Goal: Obtain resource: Download file/media

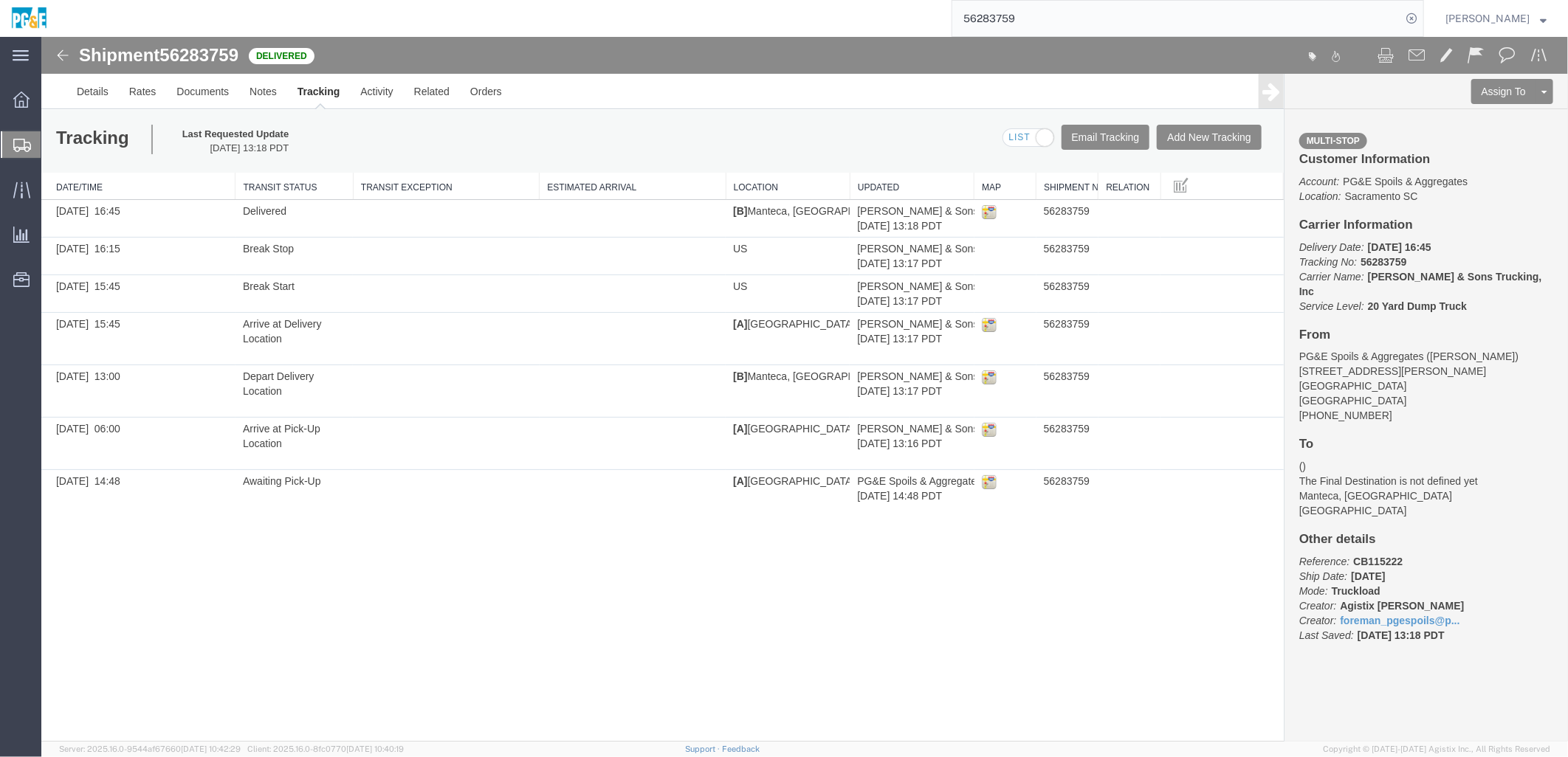
click at [350, 329] on div "Shipment 56283759 7 of 7 Delivered Details Rates Documents Notes Tracking Activ…" at bounding box center [804, 388] width 1527 height 705
click at [479, 329] on div "Shipment 56283759 7 of 7 Delivered Details Rates Documents Notes Tracking Activ…" at bounding box center [804, 388] width 1527 height 705
click at [777, 18] on input "56283759" at bounding box center [1177, 18] width 449 height 35
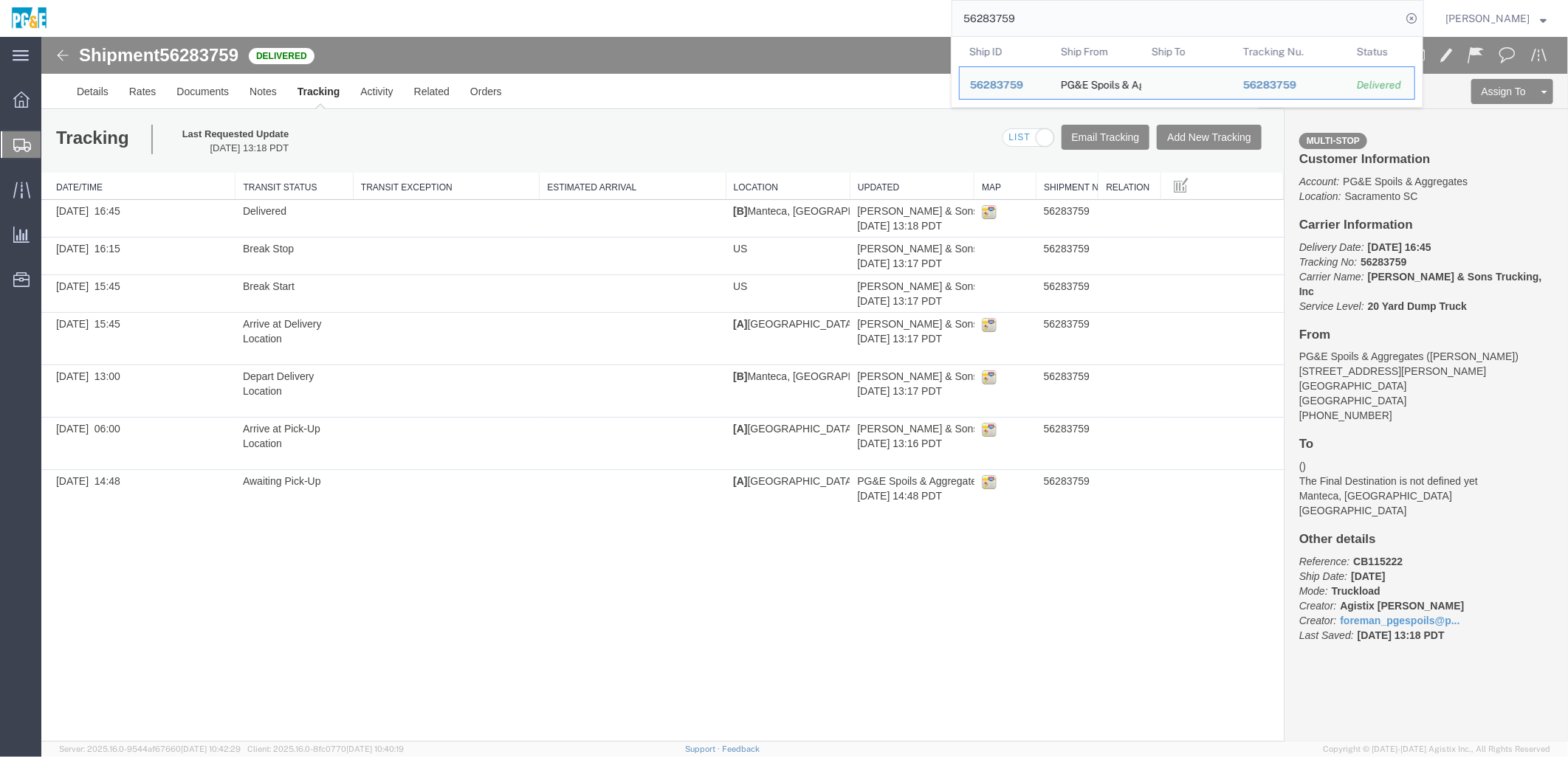
click at [777, 18] on input "56283759" at bounding box center [1177, 18] width 449 height 35
paste input "5742025"
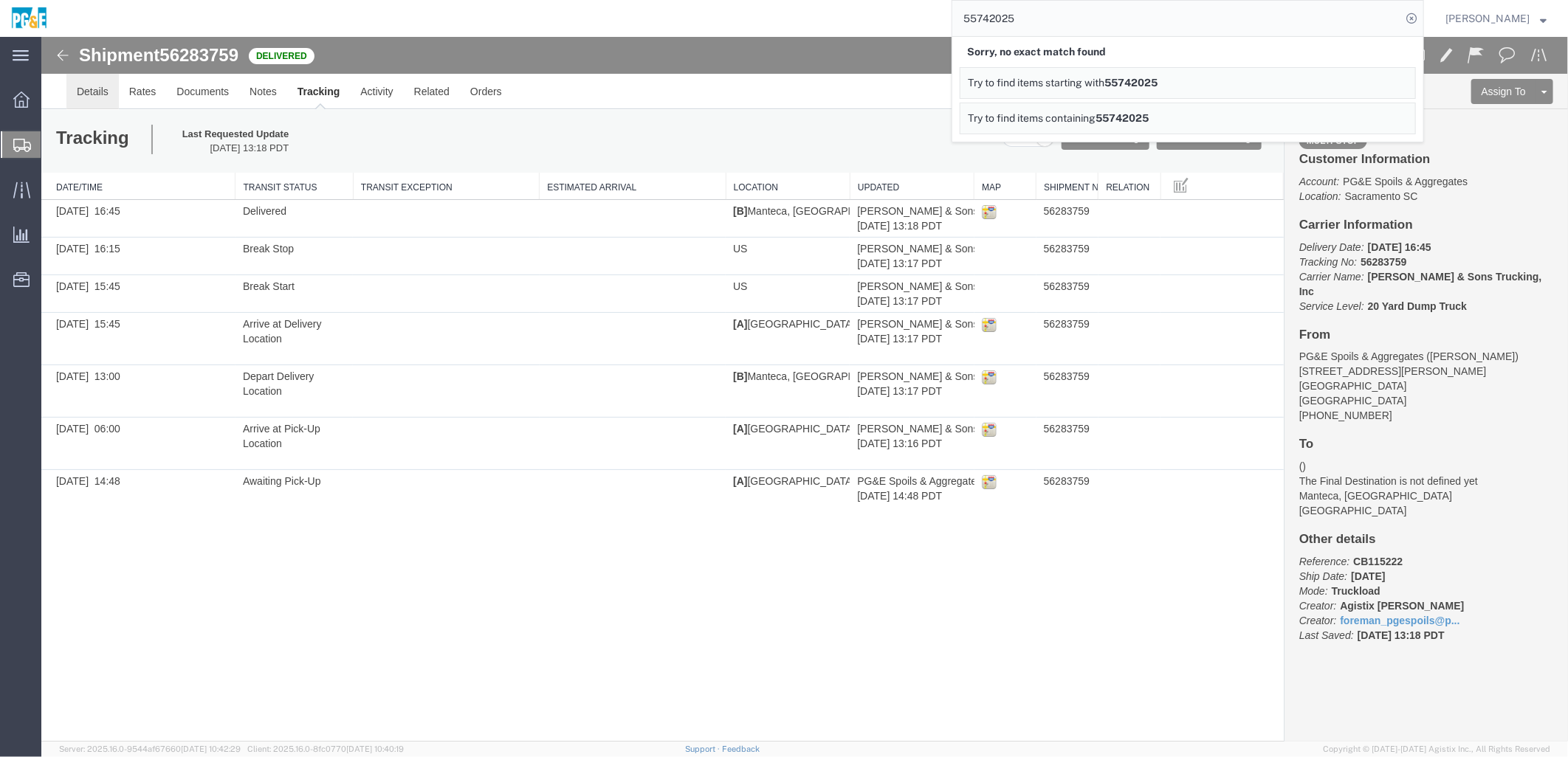
click at [85, 94] on link "Details" at bounding box center [92, 91] width 52 height 35
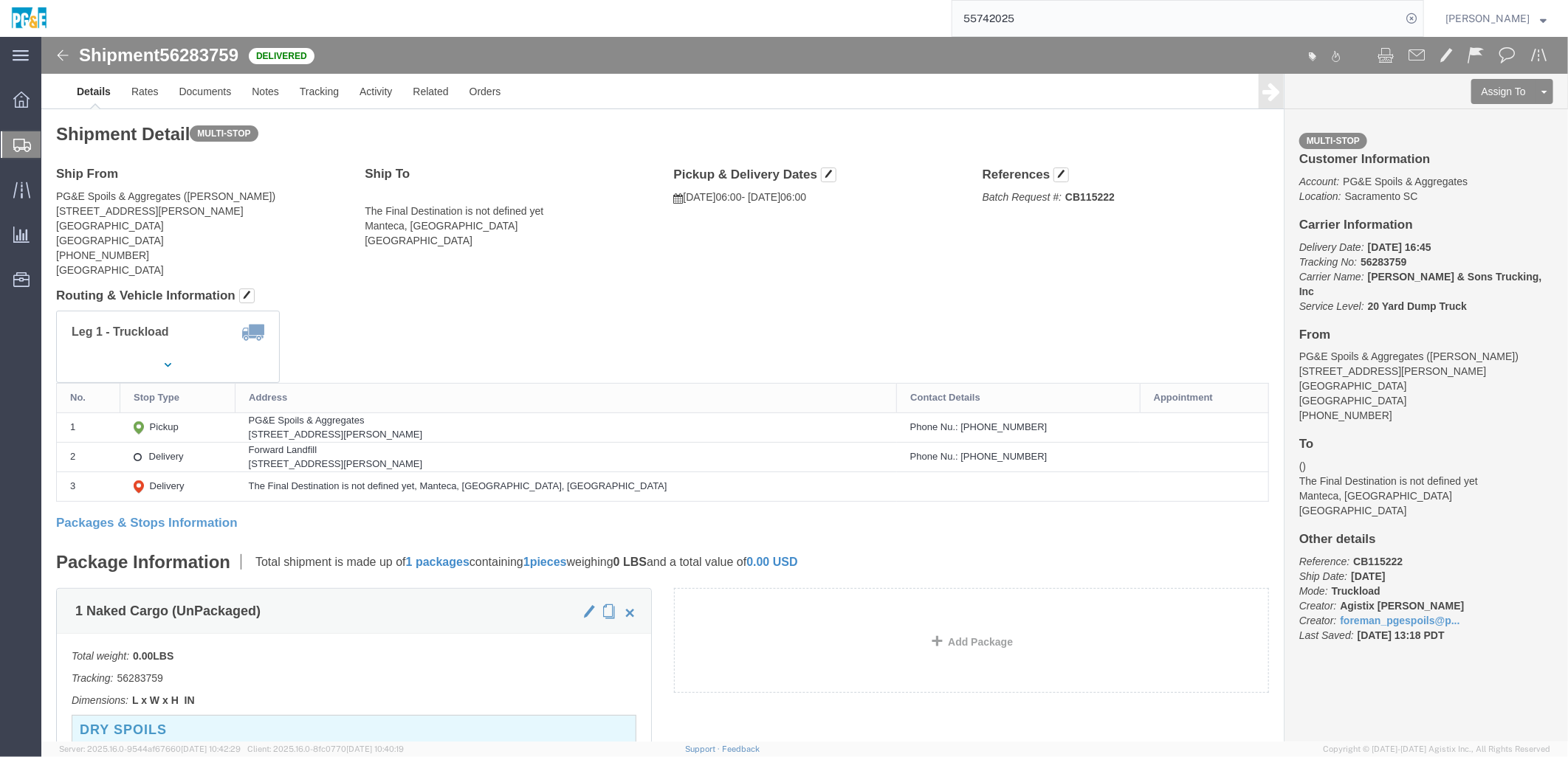
click at [777, 19] on input "55742025" at bounding box center [1177, 18] width 449 height 35
paste input "6283850"
type input "56283850"
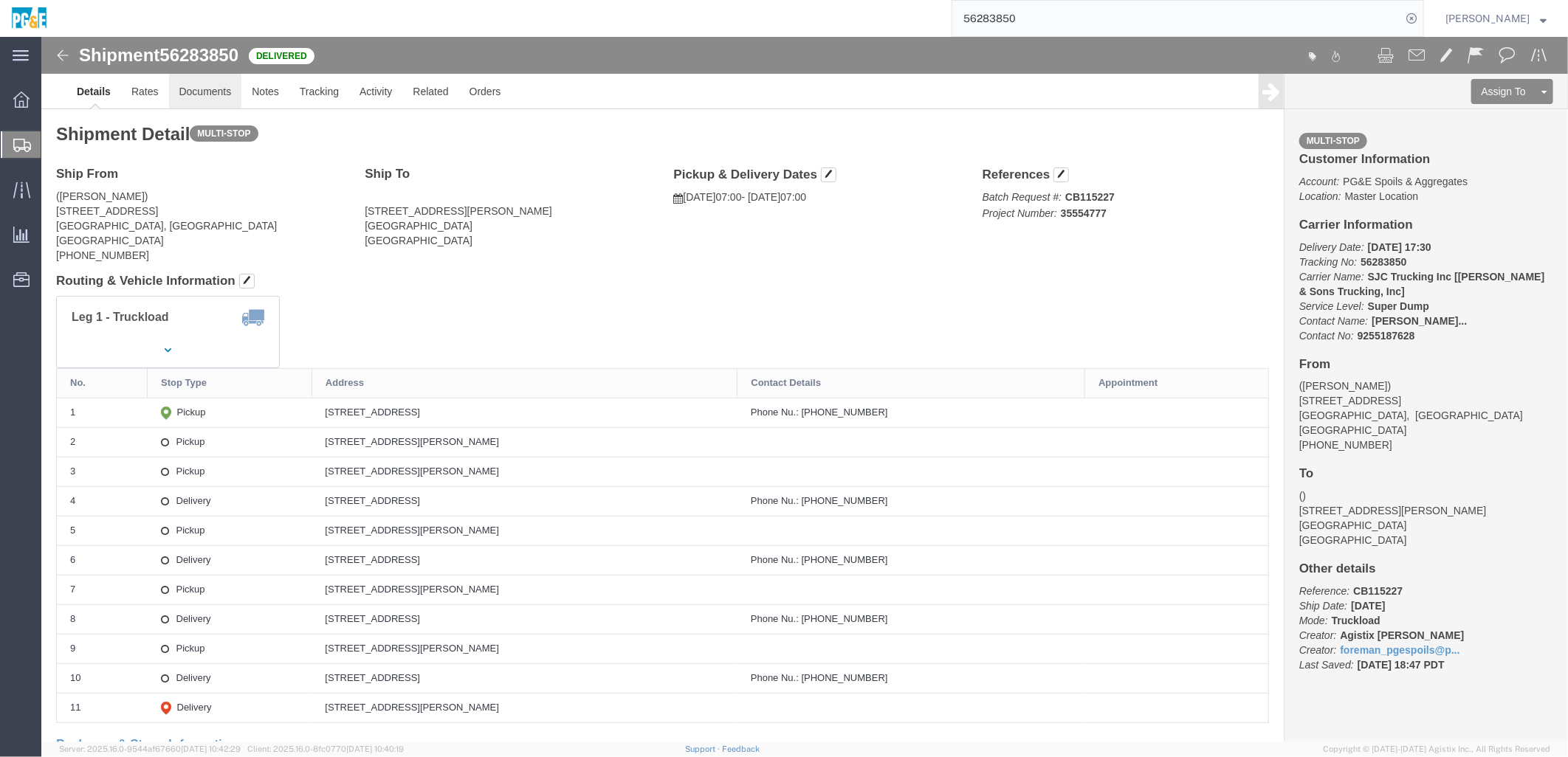
click link "Documents"
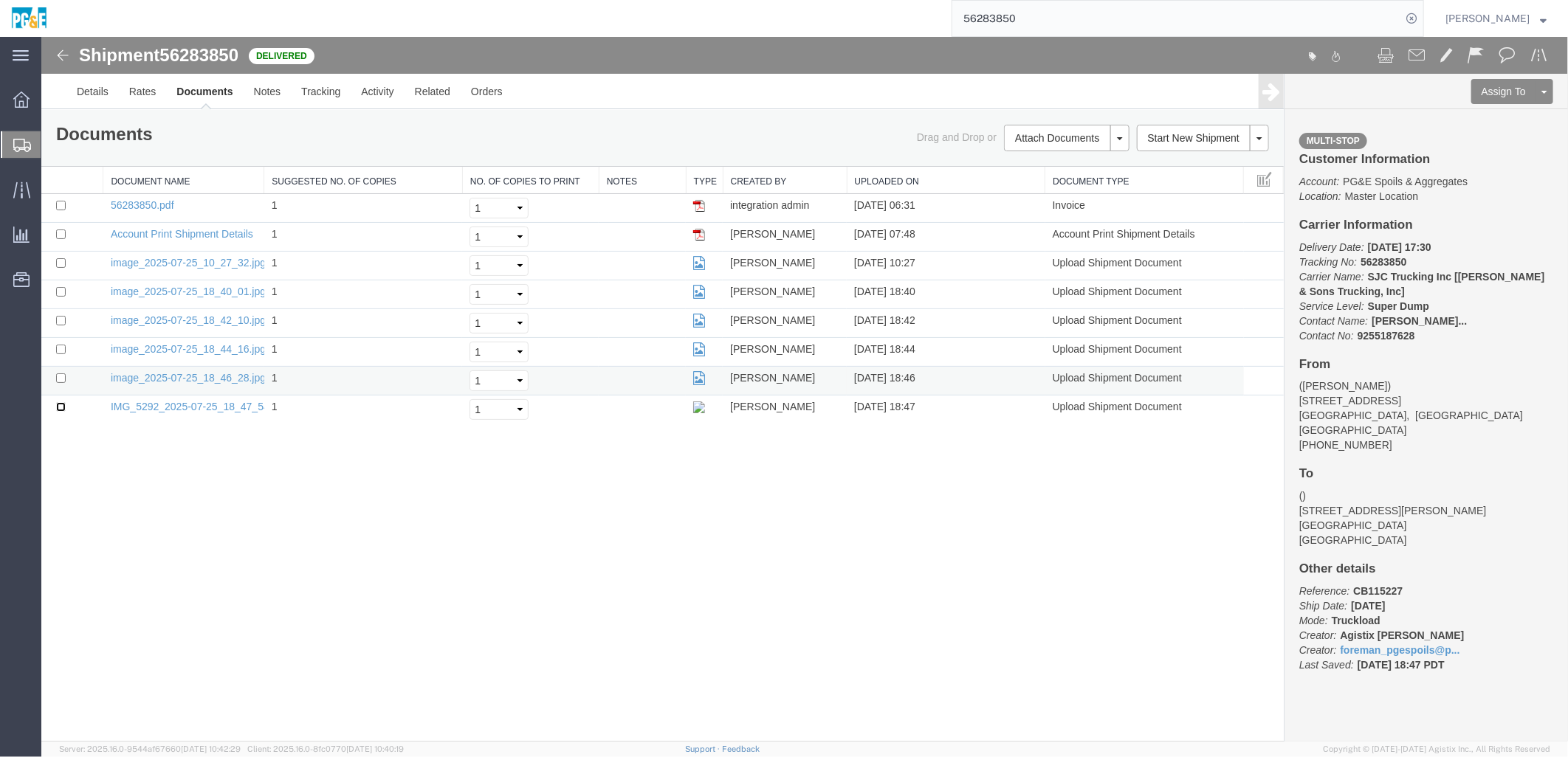
drag, startPoint x: 60, startPoint y: 406, endPoint x: 63, endPoint y: 391, distance: 15.3
click at [60, 329] on td at bounding box center [71, 408] width 62 height 28
click at [61, 329] on input "checkbox" at bounding box center [60, 377] width 9 height 9
checkbox input "true"
click at [60, 329] on input "checkbox" at bounding box center [60, 406] width 9 height 9
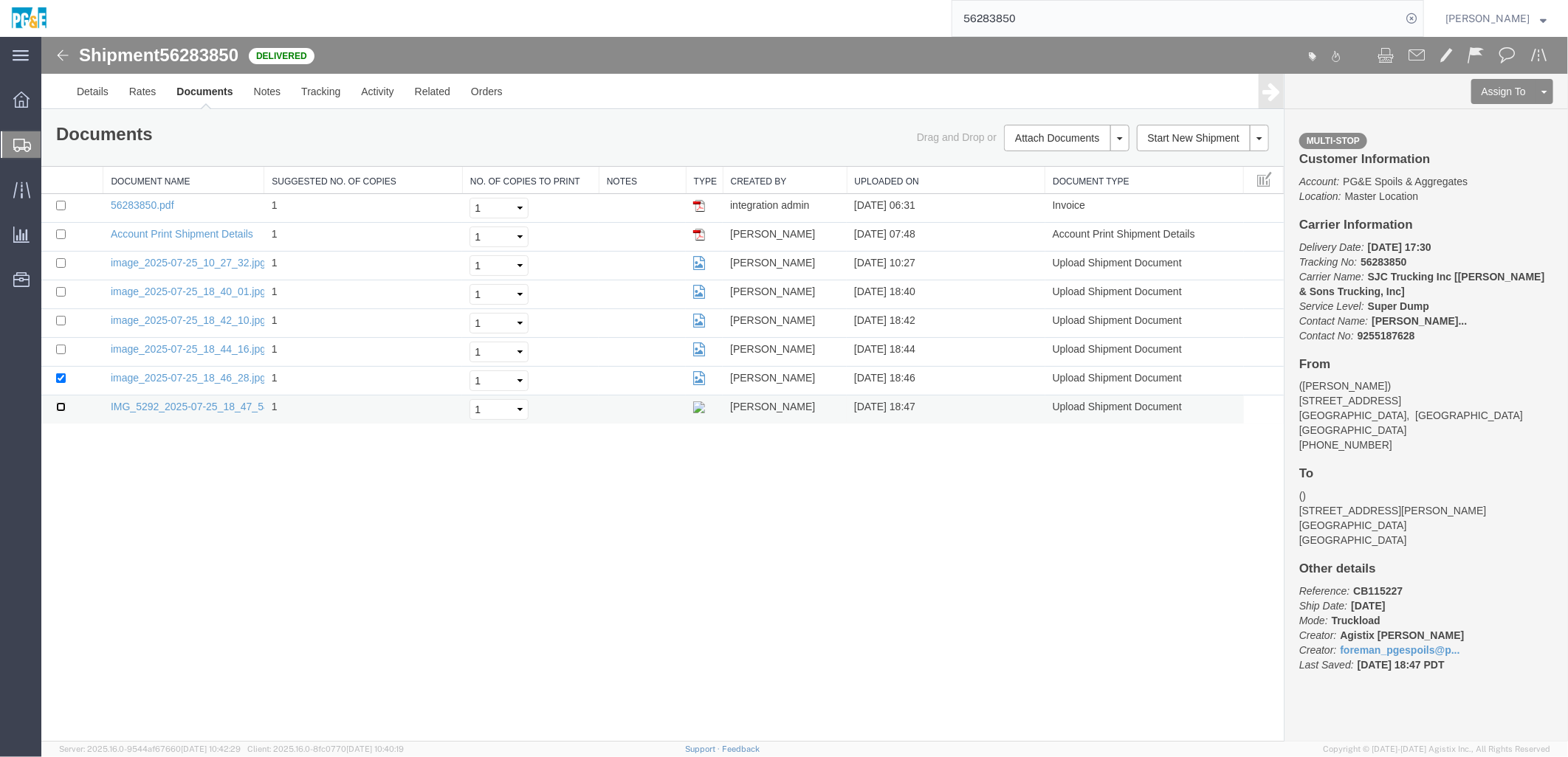
checkbox input "true"
click at [57, 329] on input "checkbox" at bounding box center [60, 349] width 9 height 9
checkbox input "true"
click at [58, 319] on input "checkbox" at bounding box center [60, 319] width 9 height 9
checkbox input "true"
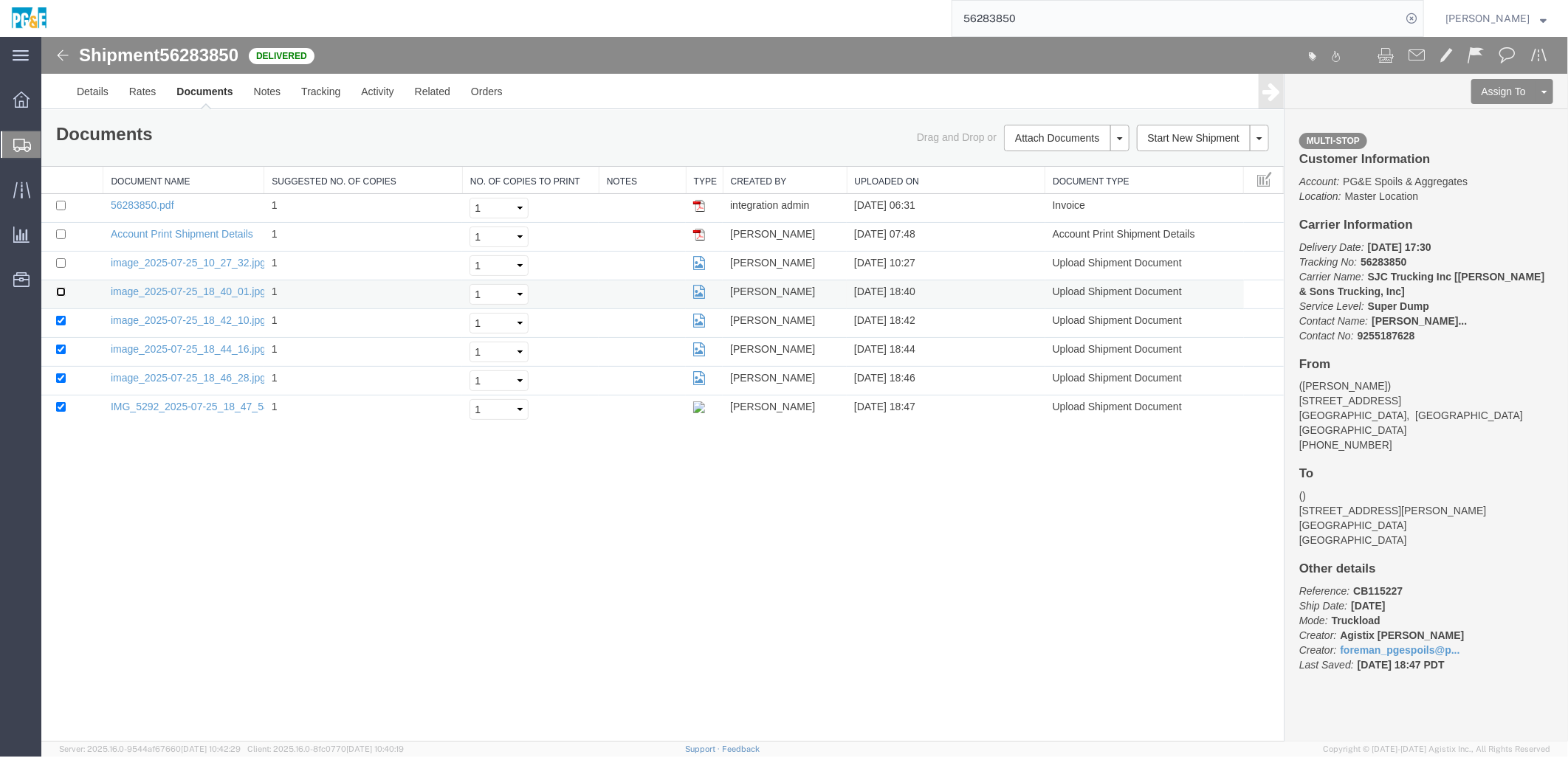
click at [57, 290] on input "checkbox" at bounding box center [60, 291] width 9 height 9
checkbox input "true"
click at [61, 257] on input "checkbox" at bounding box center [60, 262] width 9 height 9
checkbox input "true"
click at [59, 204] on input "checkbox" at bounding box center [60, 204] width 9 height 9
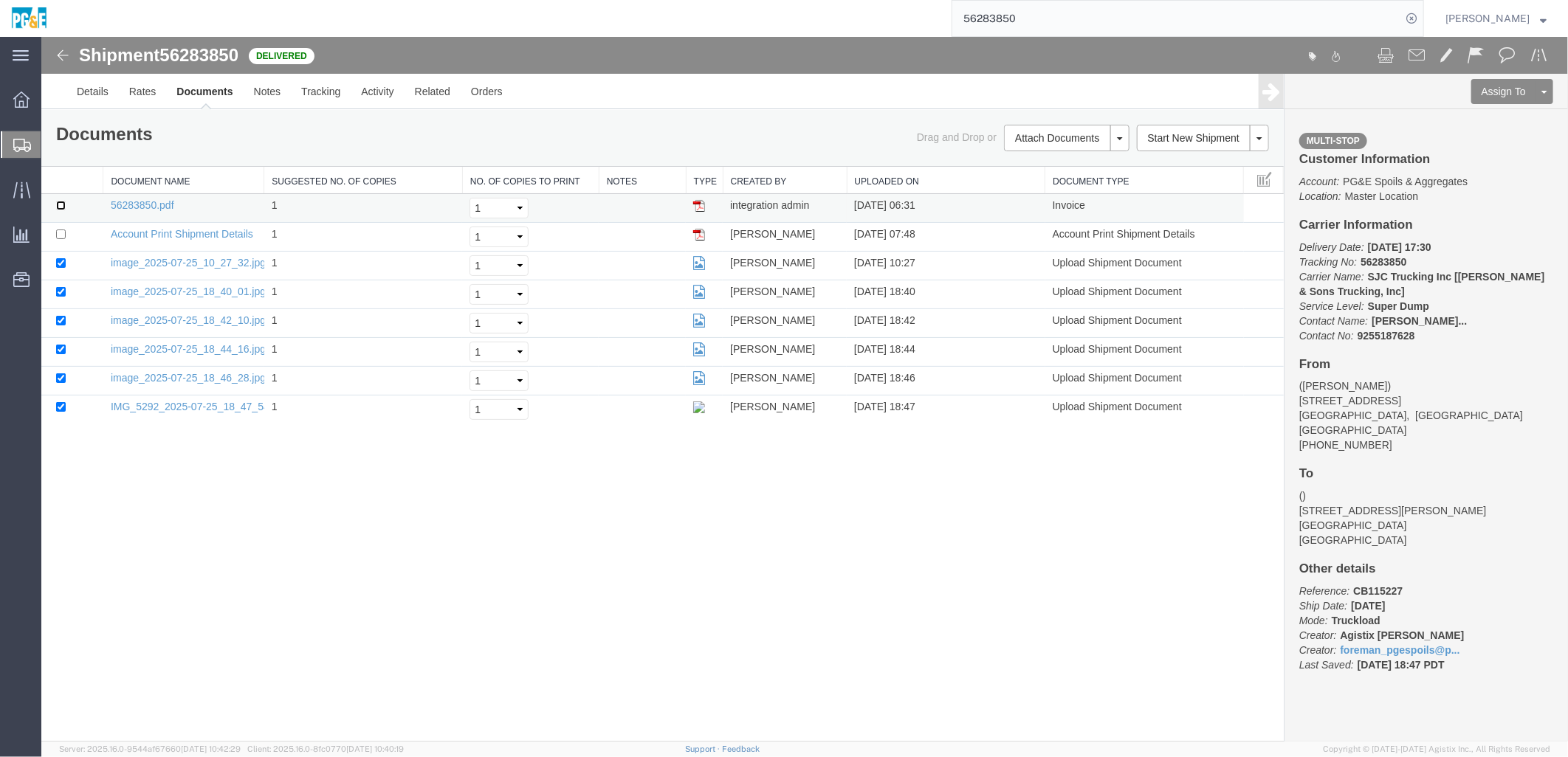
checkbox input "true"
click at [777, 159] on link "Print Documents" at bounding box center [1063, 162] width 128 height 22
click at [777, 17] on input "56283850" at bounding box center [1177, 18] width 449 height 35
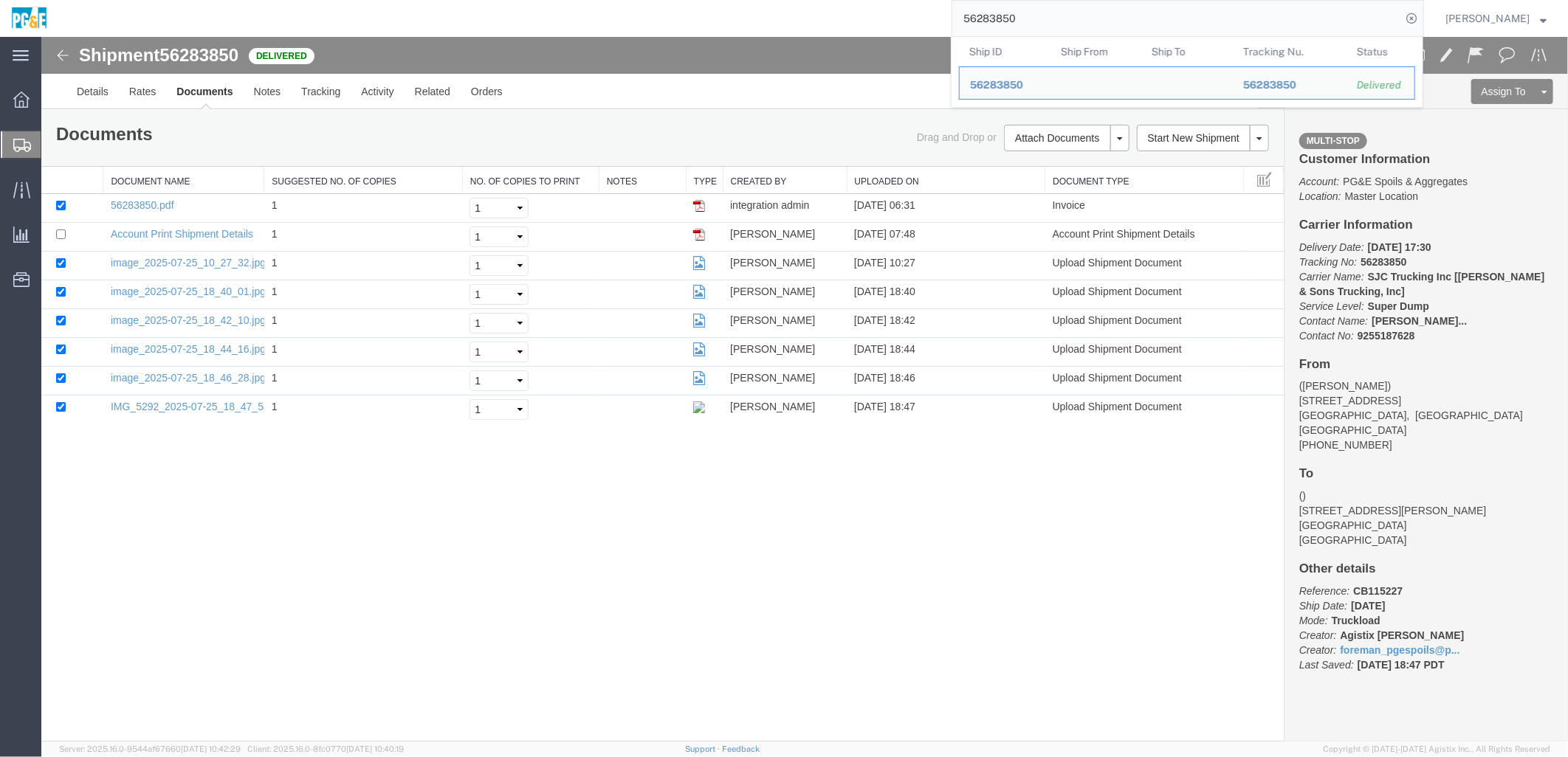
click at [777, 17] on input "56283850" at bounding box center [1177, 18] width 449 height 35
paste input "901"
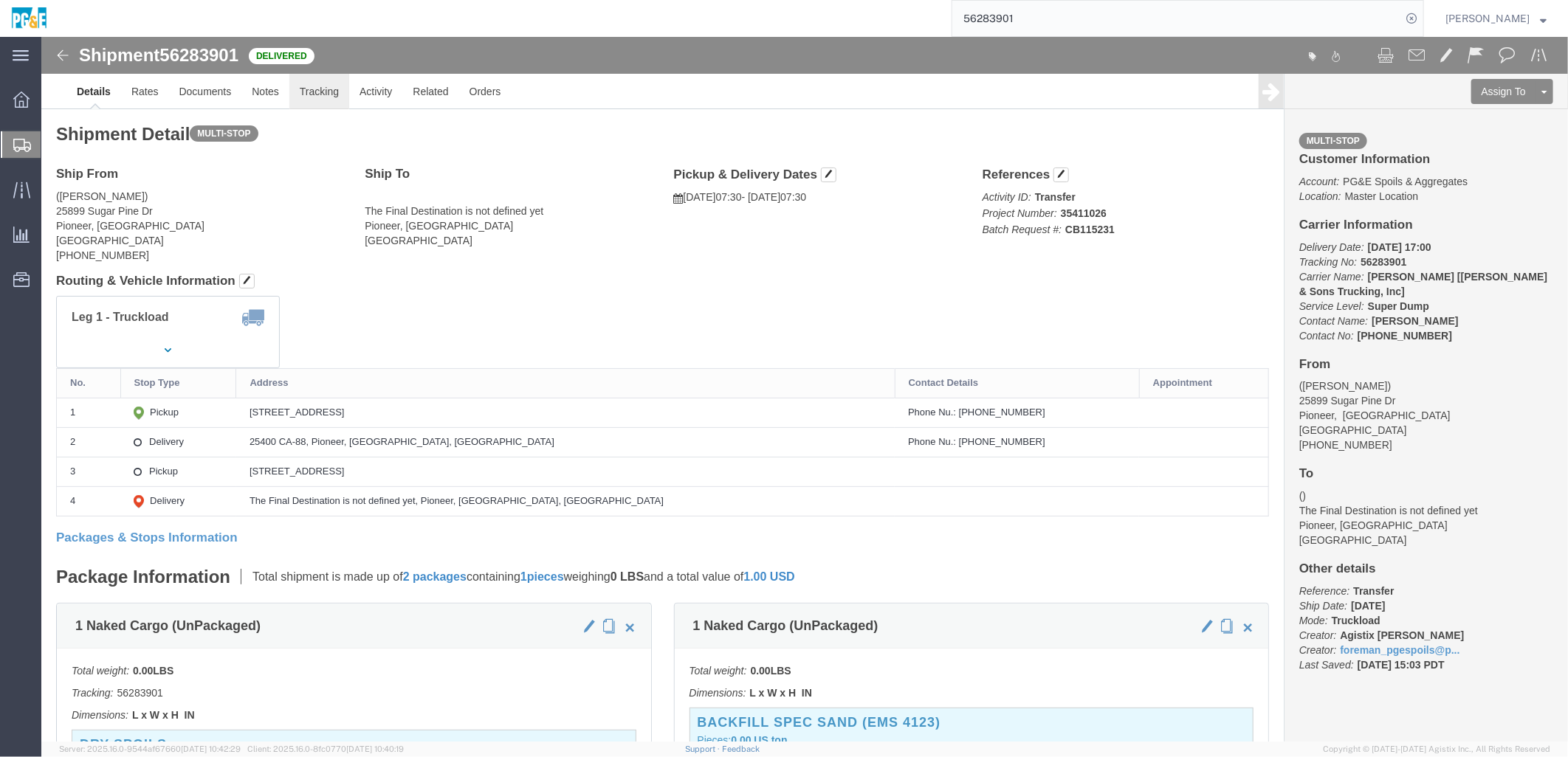
click link "Tracking"
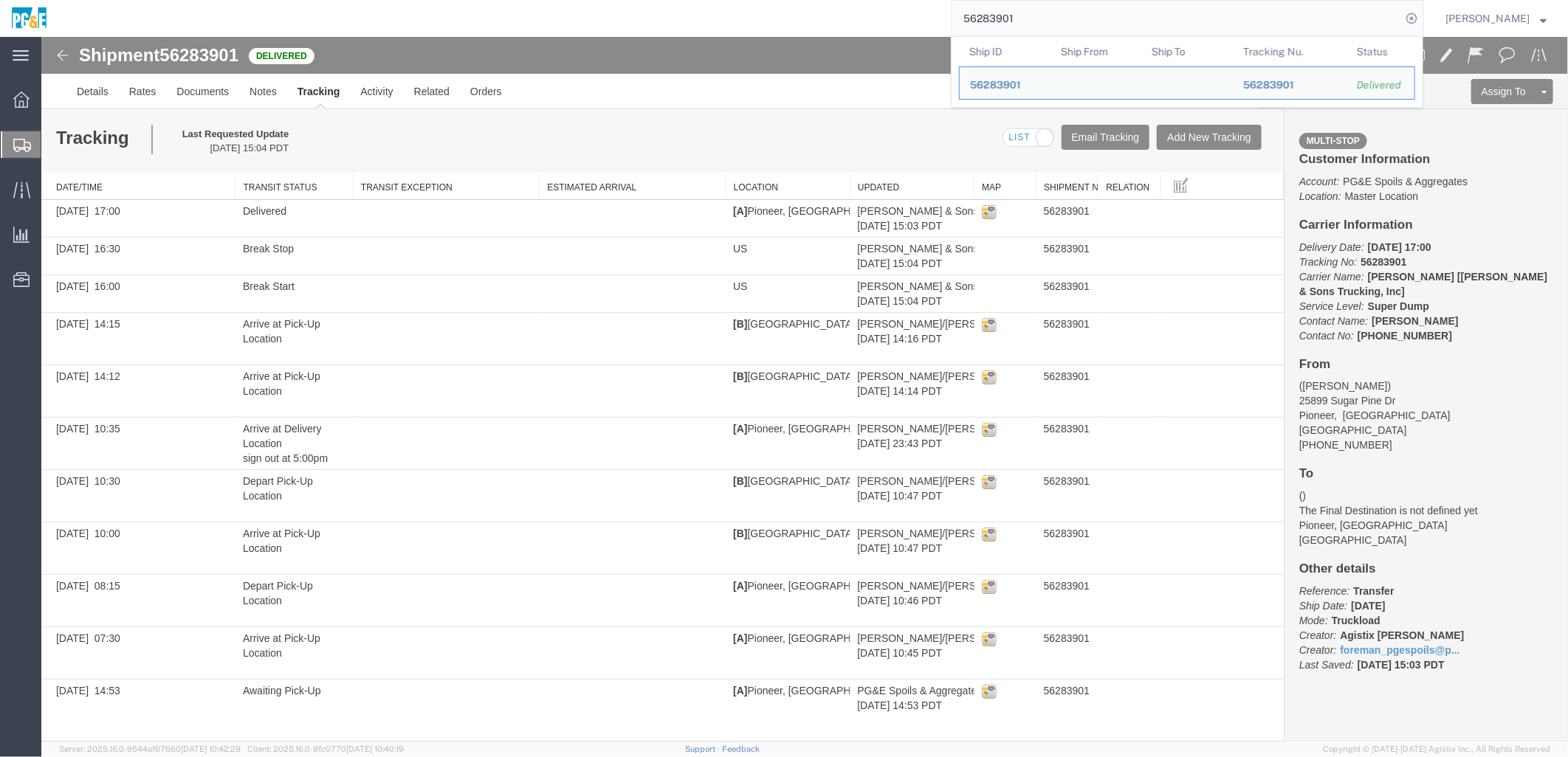
click at [777, 26] on input "56283901" at bounding box center [1177, 18] width 449 height 35
click at [777, 25] on input "56283901" at bounding box center [1177, 18] width 449 height 35
paste input "93042"
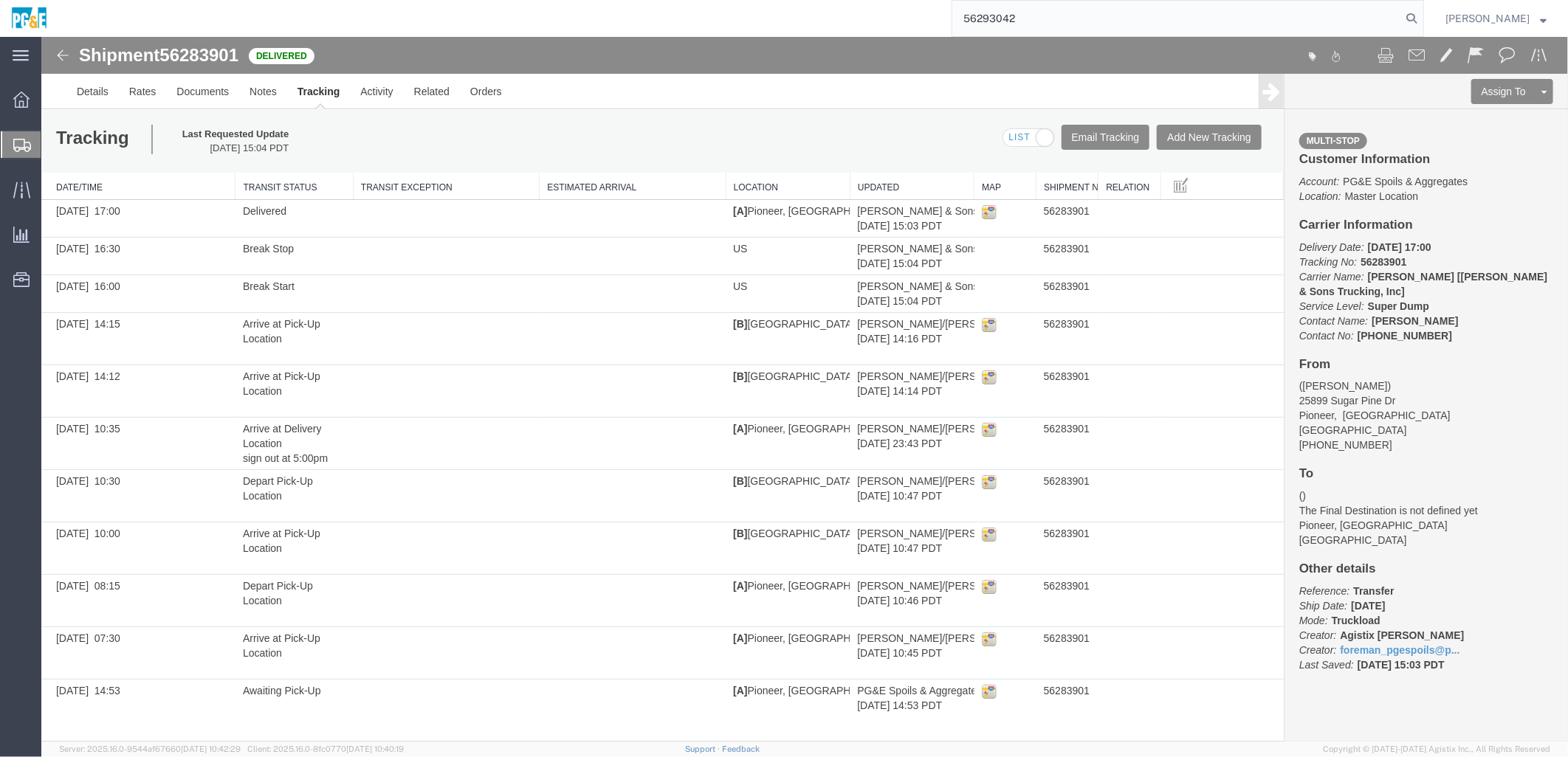
type input "56293042"
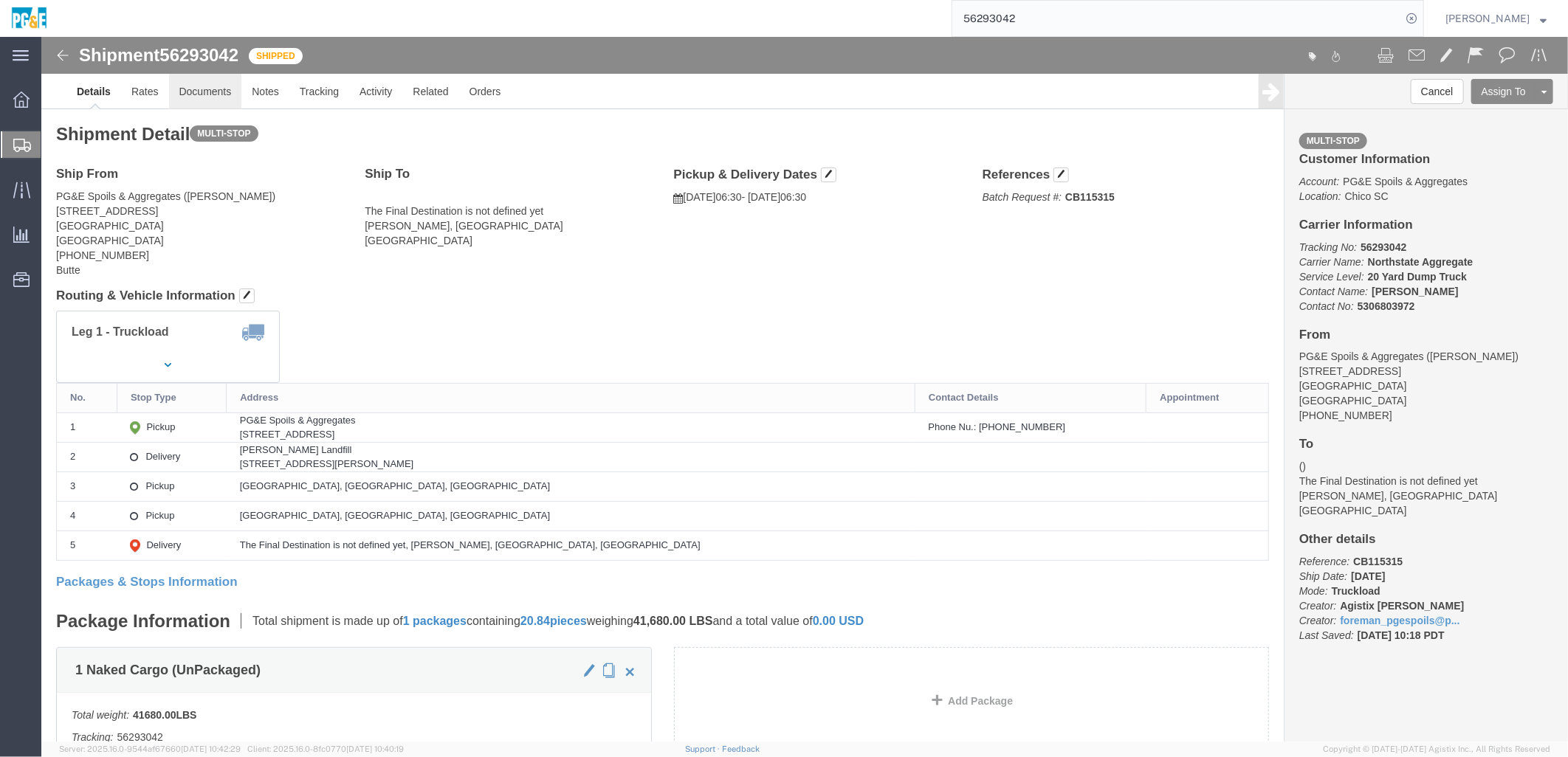
click link "Documents"
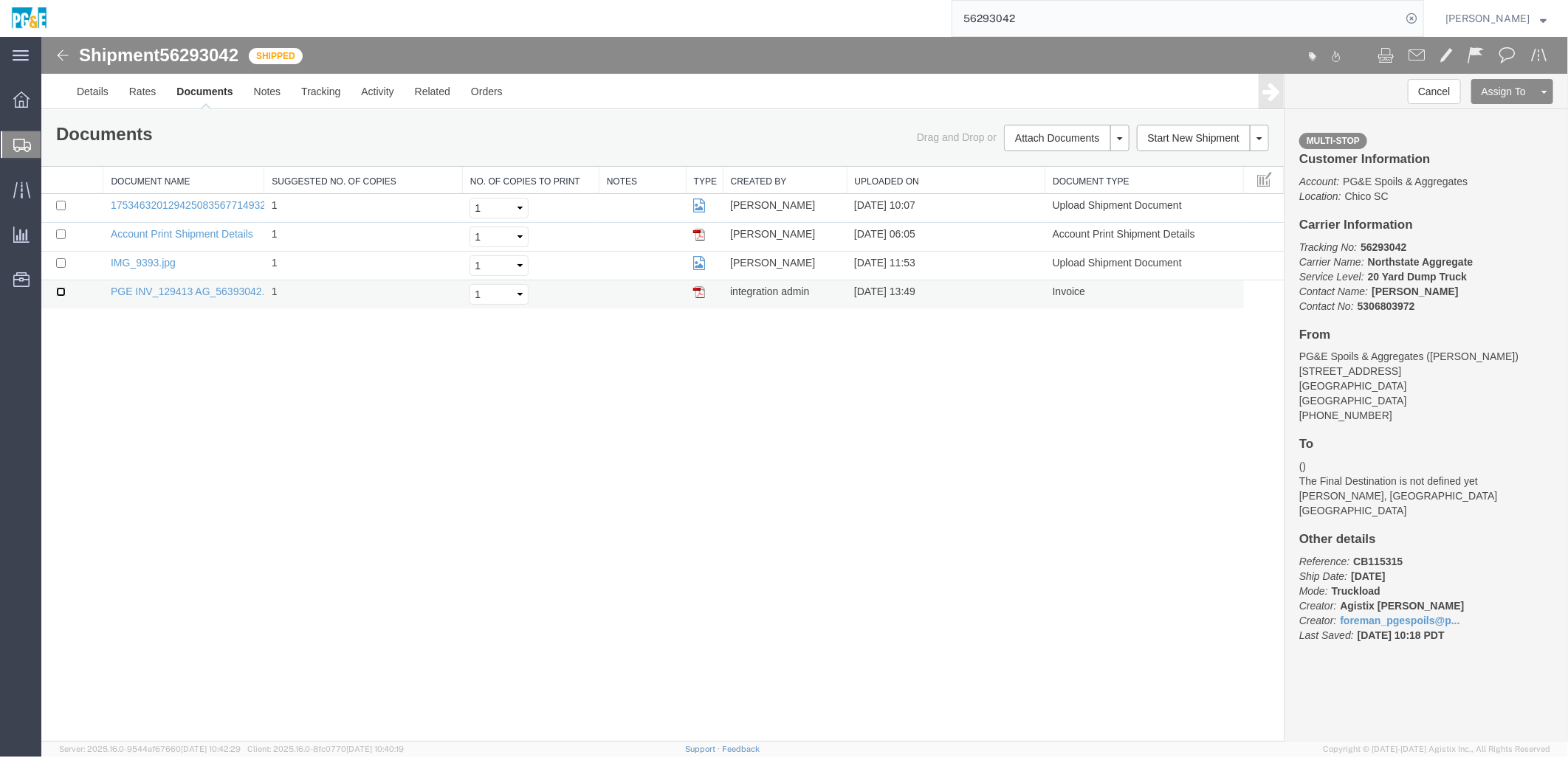
click at [60, 292] on input "checkbox" at bounding box center [60, 291] width 9 height 9
checkbox input "true"
click at [59, 256] on td at bounding box center [71, 265] width 62 height 28
click at [57, 263] on input "checkbox" at bounding box center [60, 262] width 9 height 9
checkbox input "true"
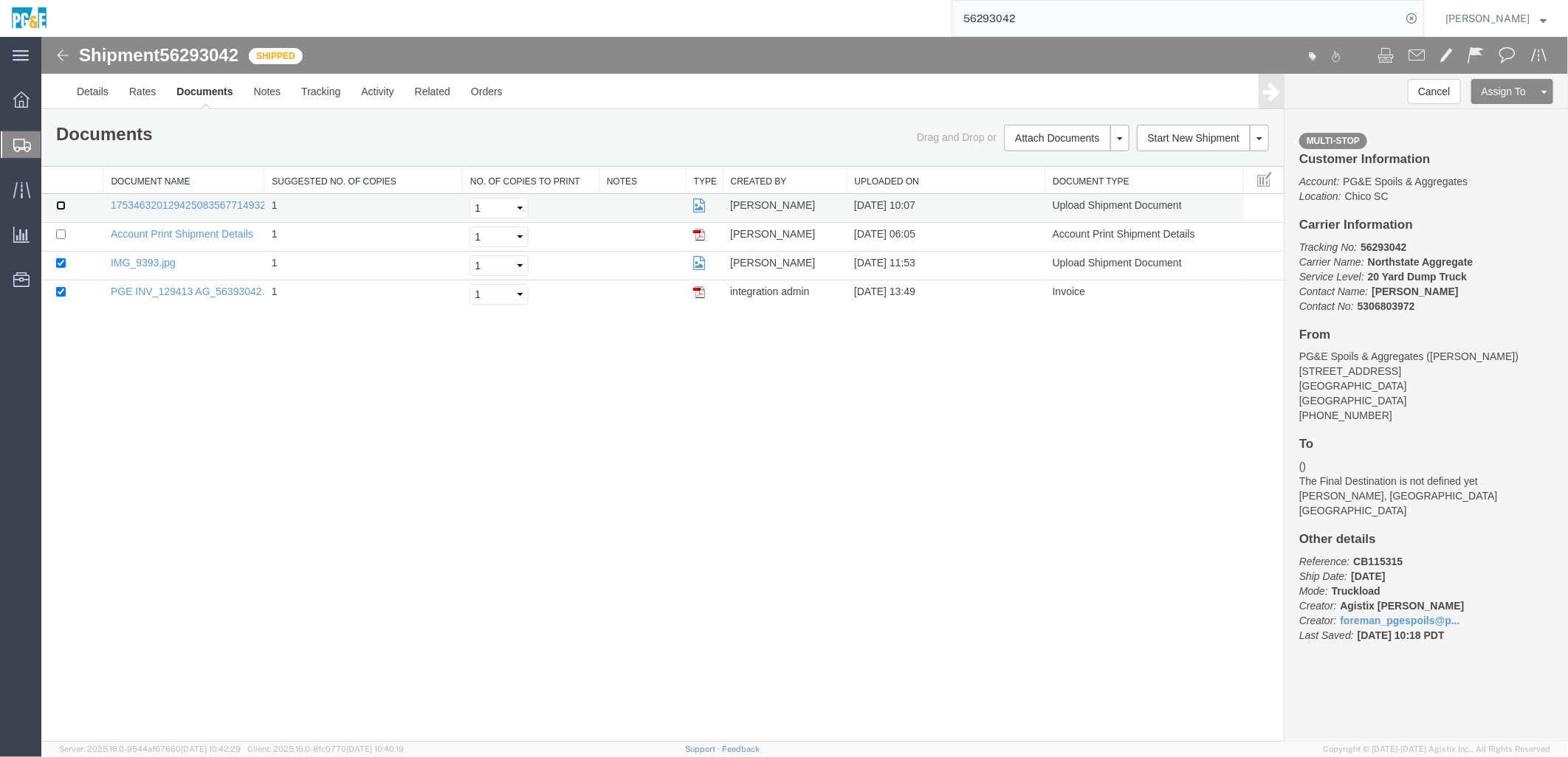
click at [60, 209] on input "checkbox" at bounding box center [60, 204] width 9 height 9
checkbox input "true"
click at [777, 166] on link "Print Documents" at bounding box center [1063, 162] width 128 height 22
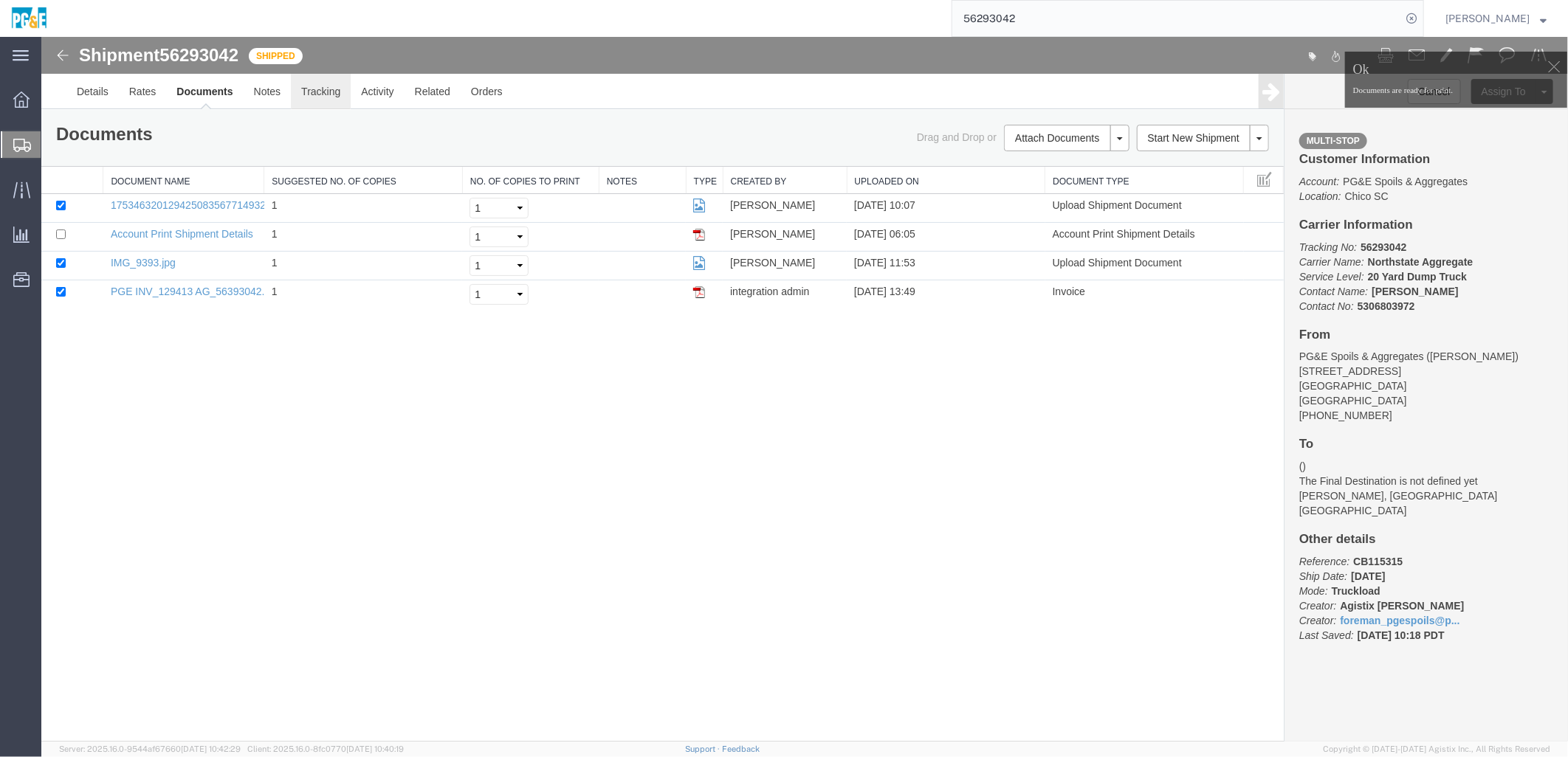
click at [317, 98] on link "Tracking" at bounding box center [320, 91] width 60 height 35
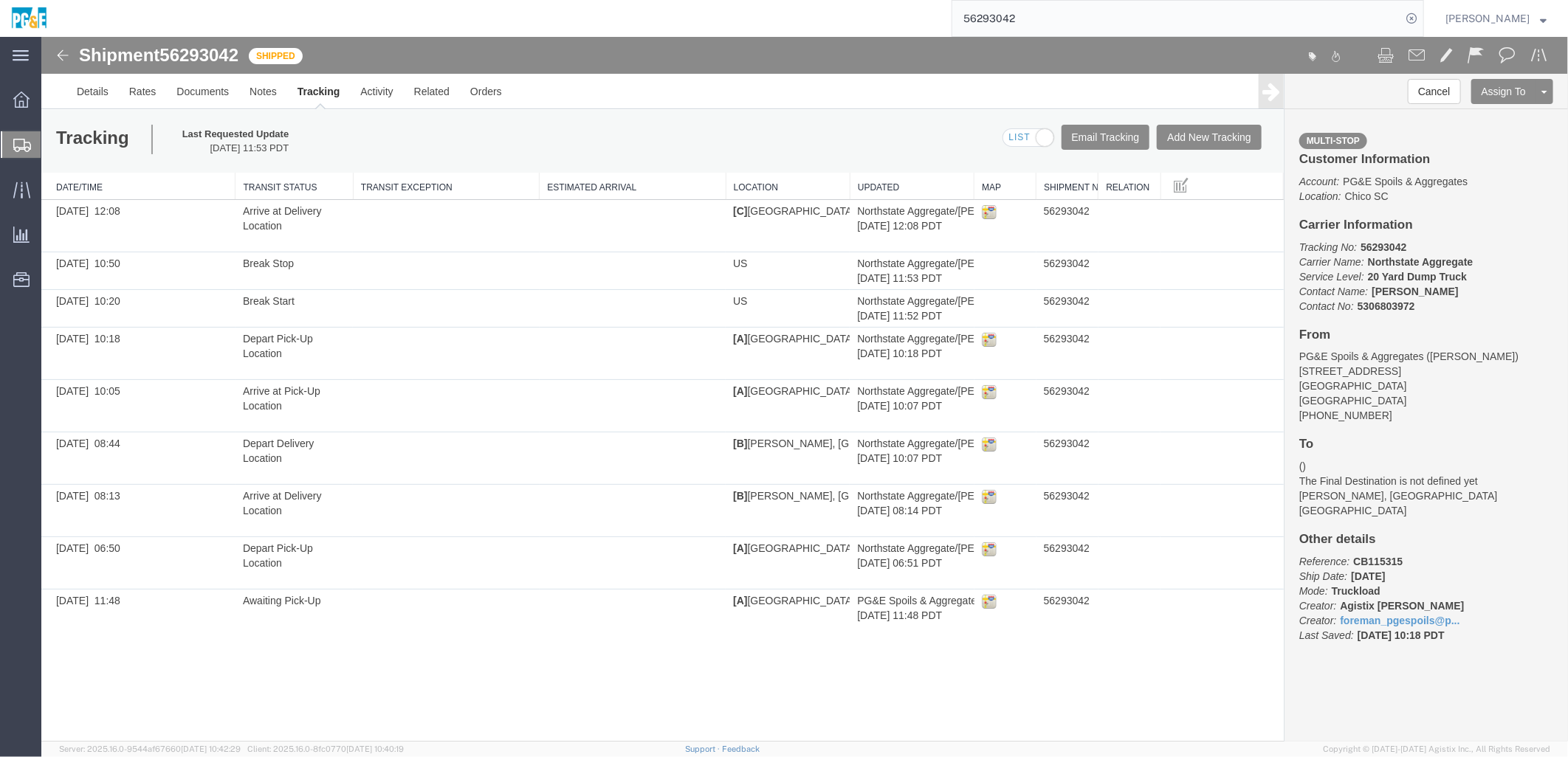
click at [466, 329] on div "Shipment 56293042 9 of 9 Shipped Details Rates Documents Notes Tracking Activit…" at bounding box center [804, 388] width 1527 height 705
